Goal: Information Seeking & Learning: Learn about a topic

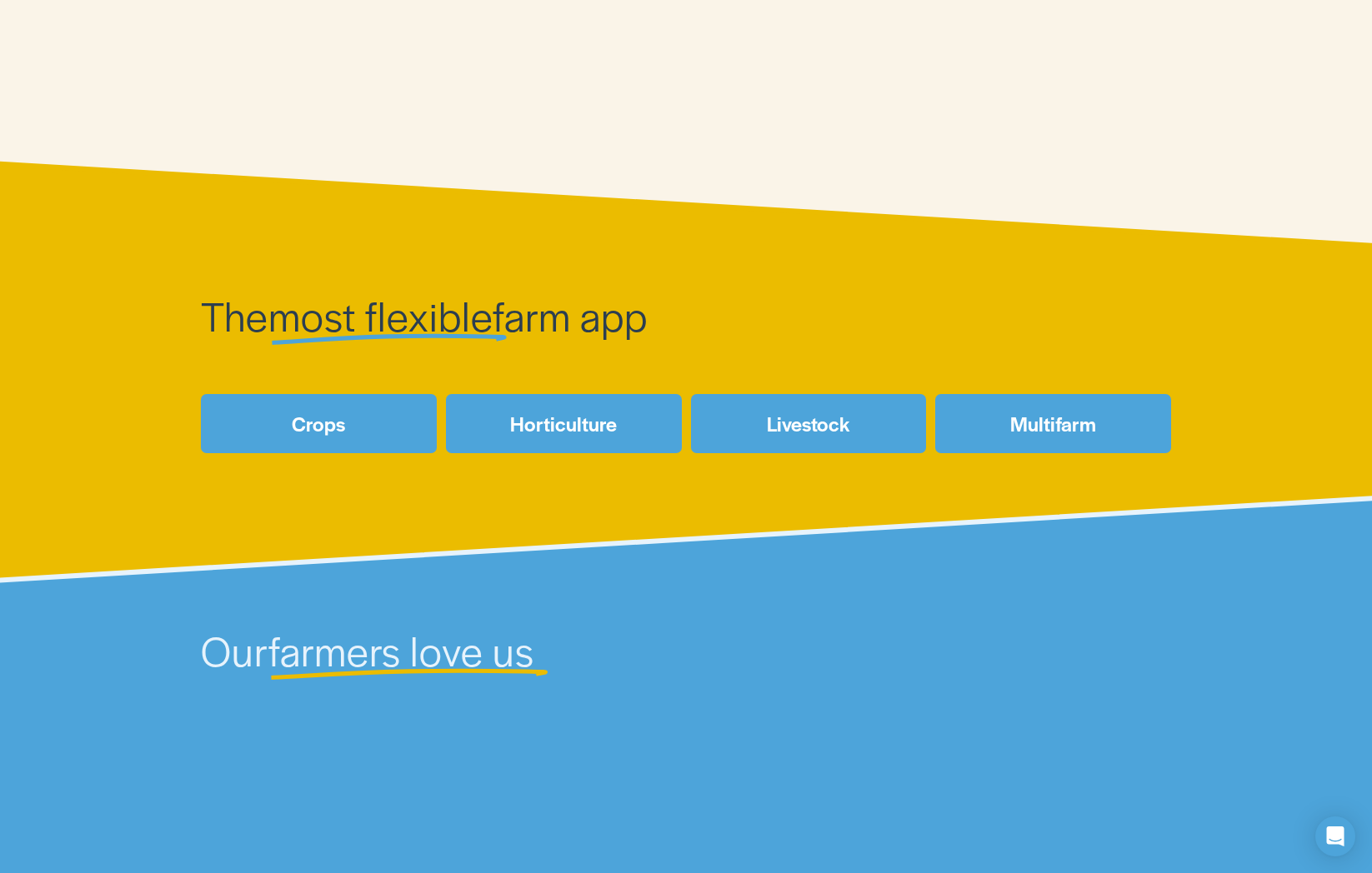
scroll to position [750, 0]
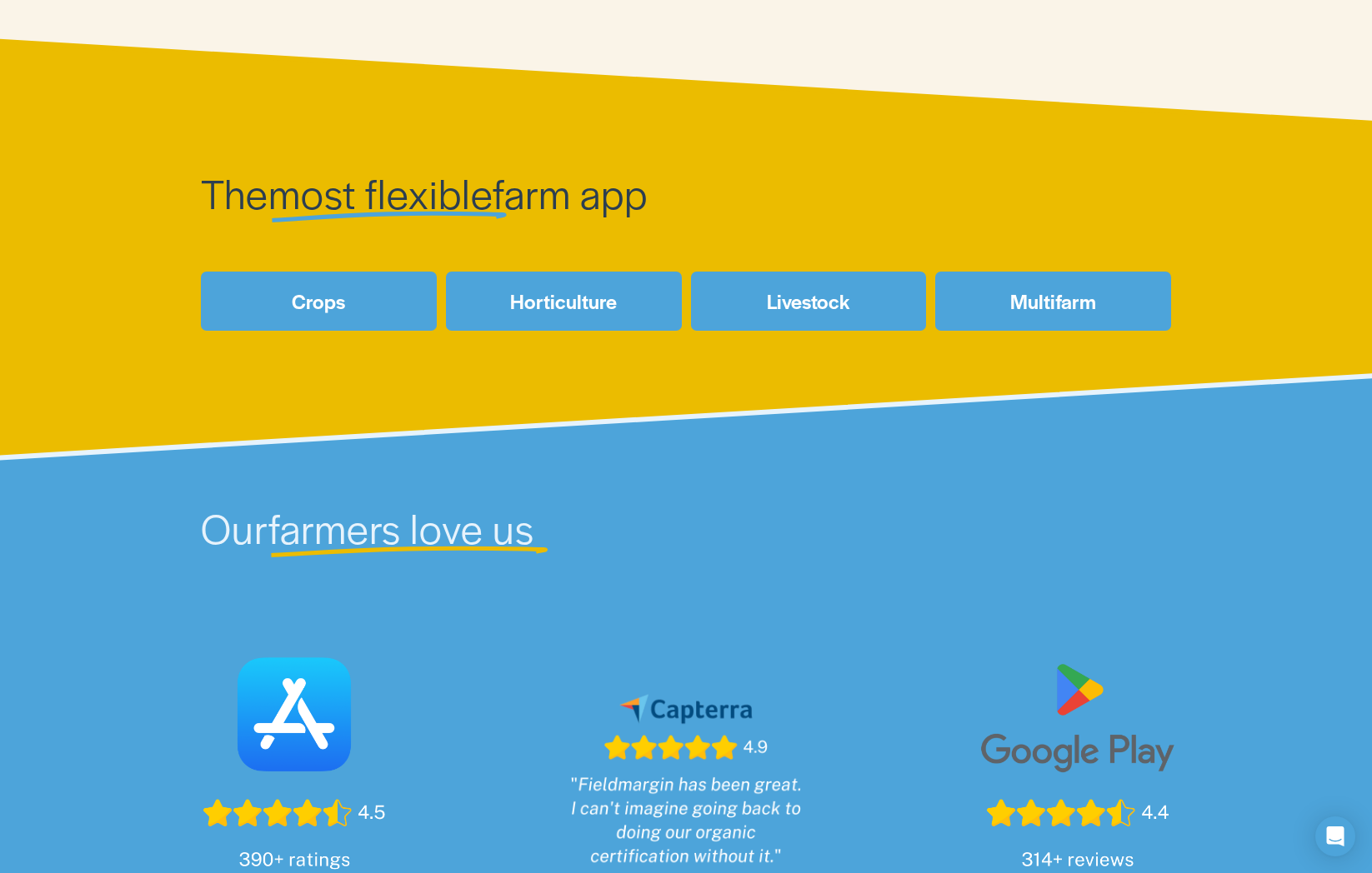
click at [841, 311] on link "Livestock" at bounding box center [809, 301] width 236 height 60
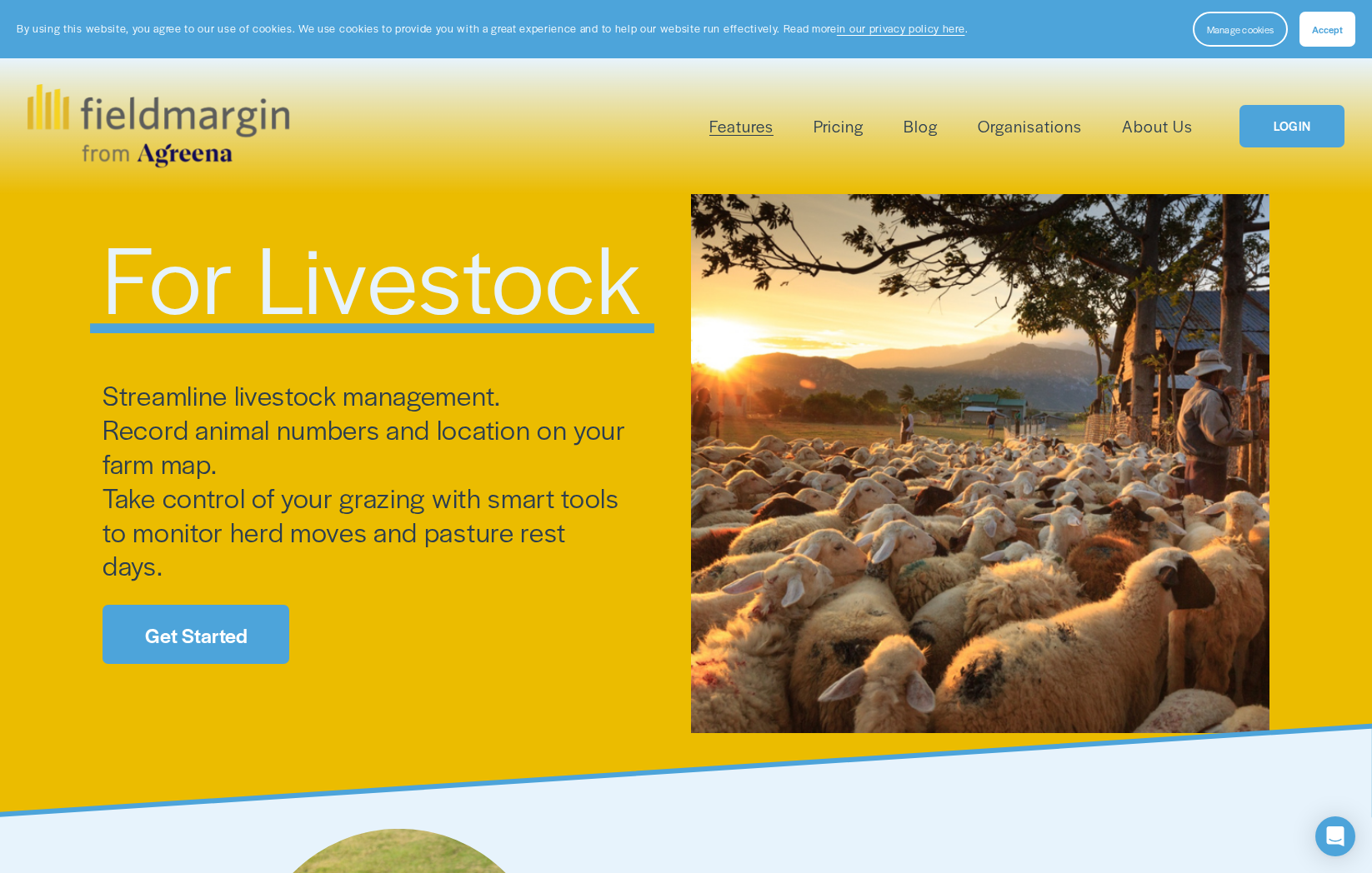
click at [1329, 31] on span "Accept" at bounding box center [1327, 29] width 31 height 13
